Goal: Information Seeking & Learning: Learn about a topic

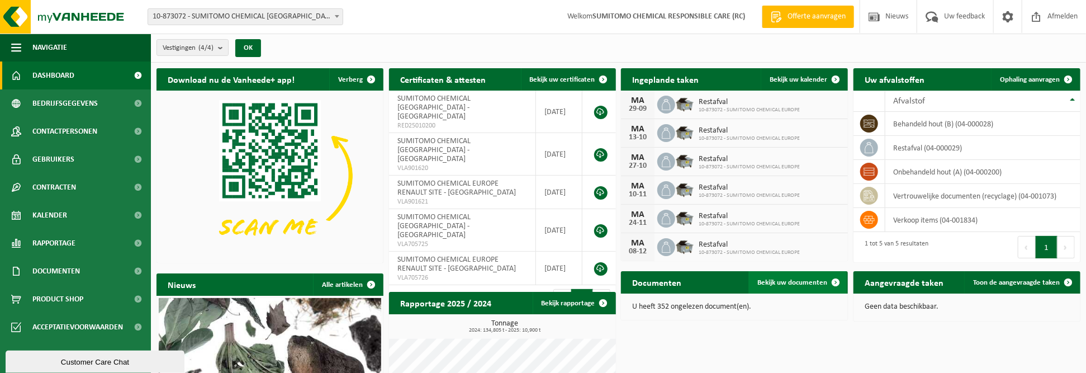
click at [836, 280] on span at bounding box center [836, 282] width 22 height 22
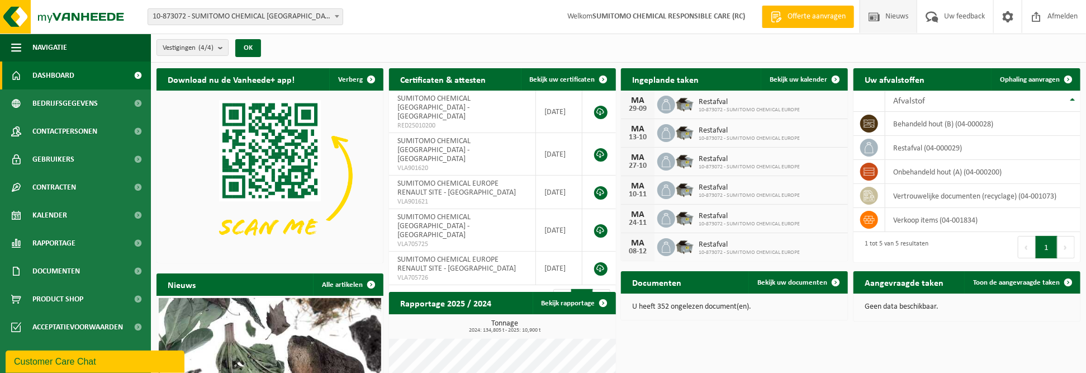
click at [893, 13] on span "Nieuws" at bounding box center [897, 16] width 29 height 33
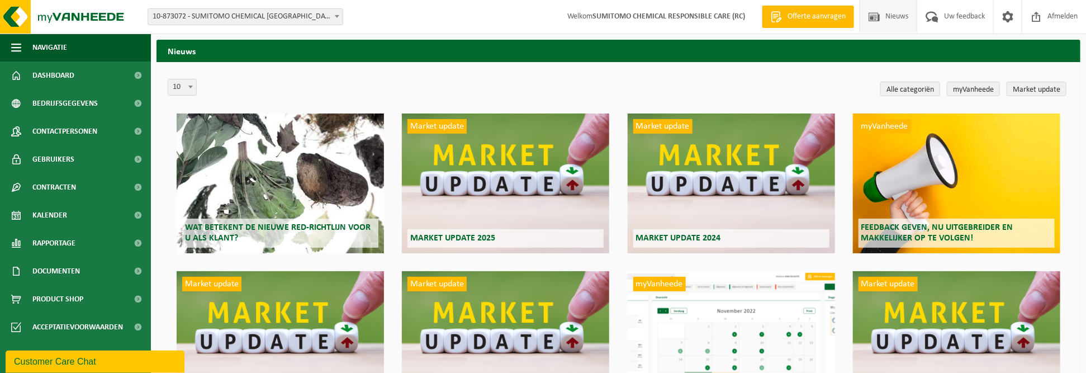
click at [590, 20] on span "Welkom SUMITOMO CHEMICAL RESPONSIBLE CARE (RC)" at bounding box center [656, 16] width 200 height 33
click at [244, 235] on h2 "Wat betekent de nieuwe RED-richtlijn voor u als klant?" at bounding box center [280, 233] width 196 height 29
